Goal: Information Seeking & Learning: Learn about a topic

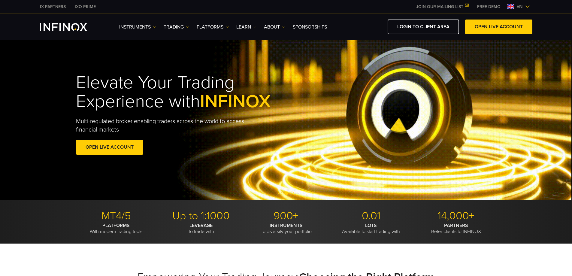
click at [51, 6] on link "IX PARTNERS" at bounding box center [52, 7] width 35 height 6
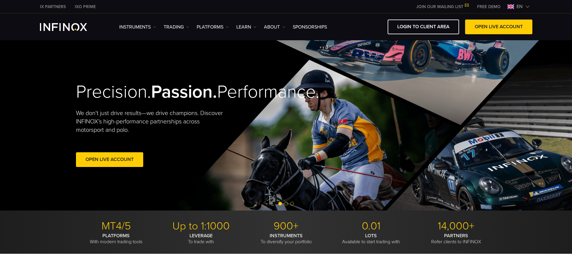
click at [286, 204] on span "Go to slide 2" at bounding box center [287, 204] width 4 height 4
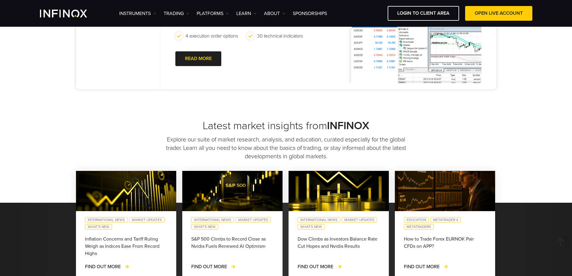
scroll to position [511, 0]
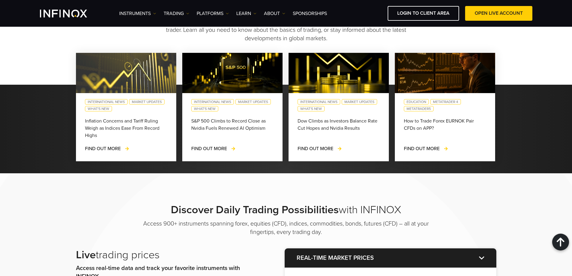
click at [124, 76] on img at bounding box center [126, 73] width 110 height 44
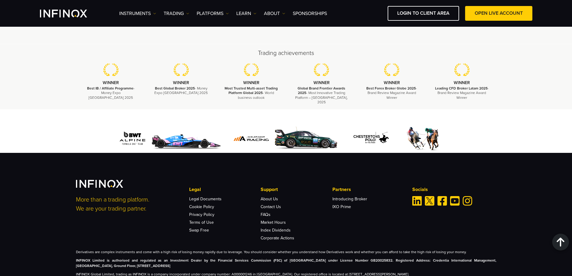
scroll to position [1826, 0]
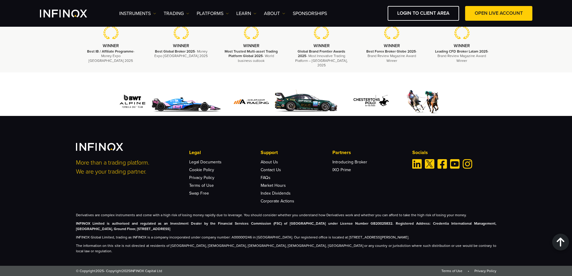
drag, startPoint x: 443, startPoint y: 171, endPoint x: 447, endPoint y: 172, distance: 4.6
